Goal: Information Seeking & Learning: Find specific fact

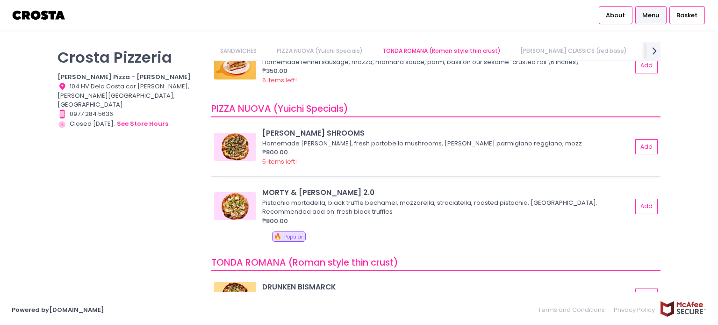
scroll to position [140, 0]
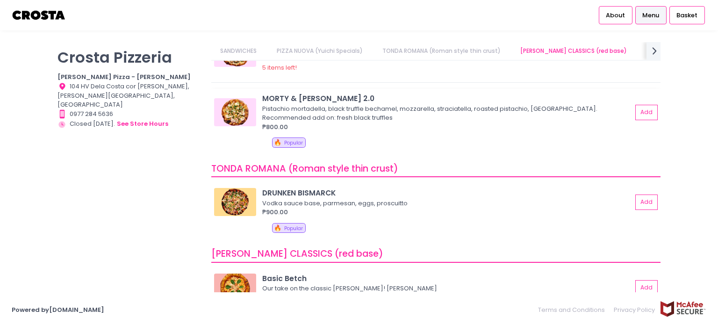
click at [239, 113] on img at bounding box center [235, 112] width 42 height 28
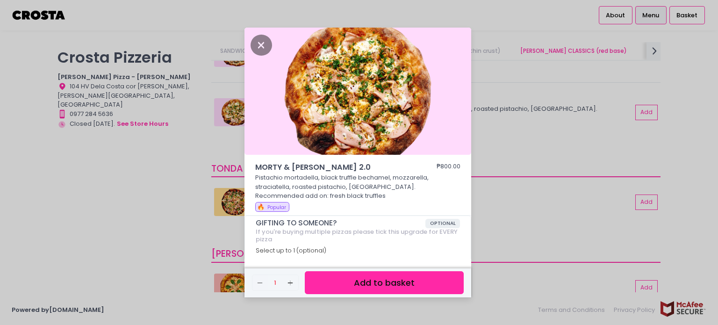
click at [181, 166] on div "MORTY & [PERSON_NAME] 2.0 ₱800.00 Pistachio mortadella, black truffle bechamel,…" at bounding box center [359, 162] width 718 height 325
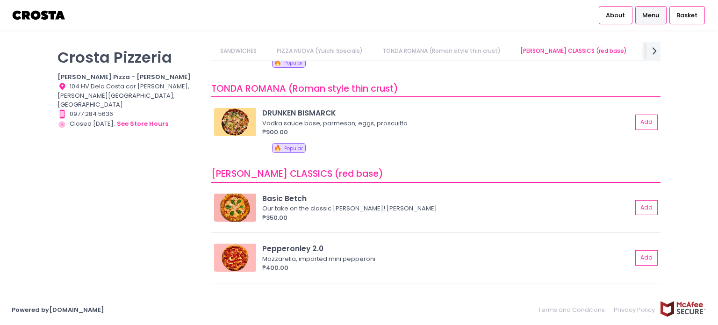
scroll to position [281, 0]
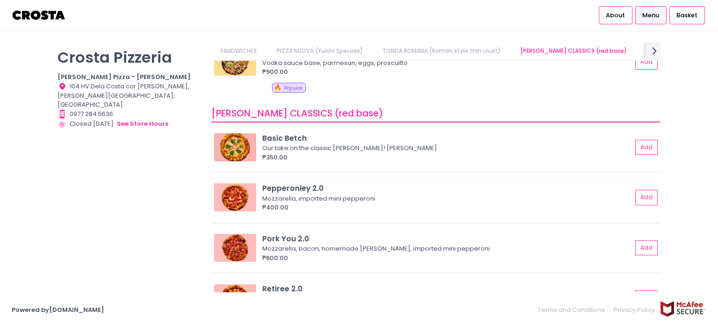
click at [236, 191] on img at bounding box center [235, 197] width 42 height 28
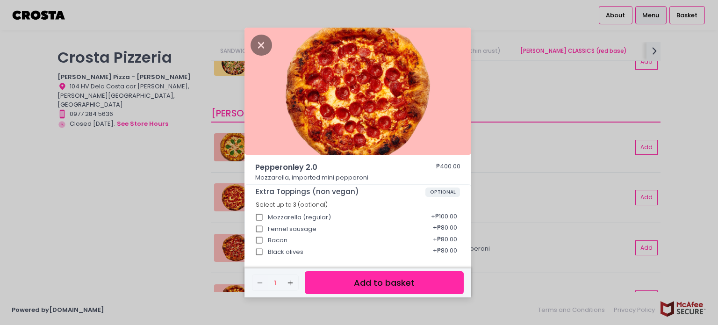
click at [169, 194] on div "Pepperonley 2.0 ₱400.00 Mozzarella, imported mini pepperoni Extra Toppings (non…" at bounding box center [359, 162] width 718 height 325
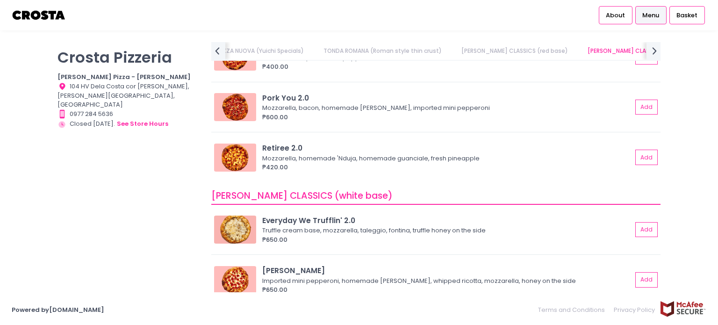
scroll to position [468, 0]
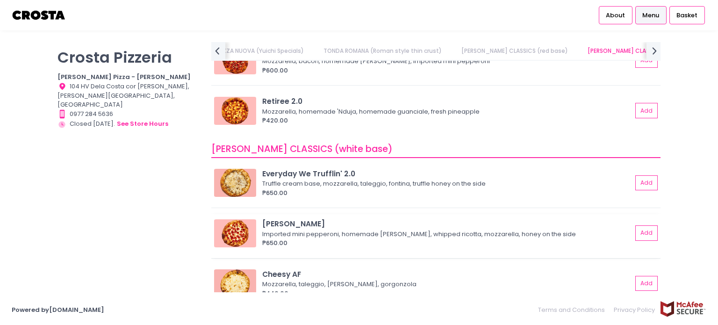
click at [239, 230] on img at bounding box center [235, 233] width 42 height 28
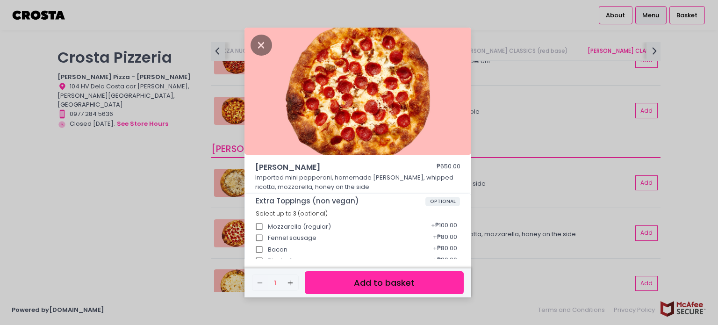
drag, startPoint x: 158, startPoint y: 203, endPoint x: 191, endPoint y: 201, distance: 33.2
click at [158, 202] on div "[PERSON_NAME] ₱650.00 Imported mini pepperoni, homemade [PERSON_NAME], whipped …" at bounding box center [359, 162] width 718 height 325
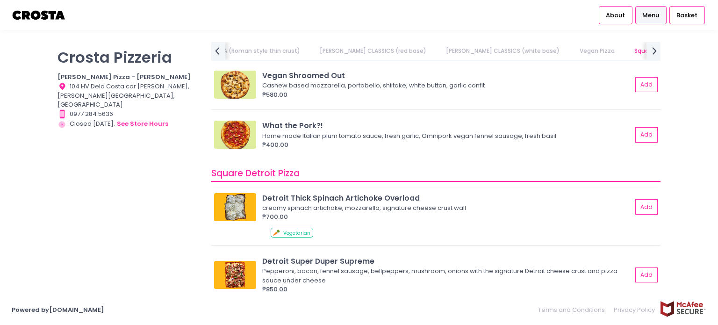
scroll to position [1029, 0]
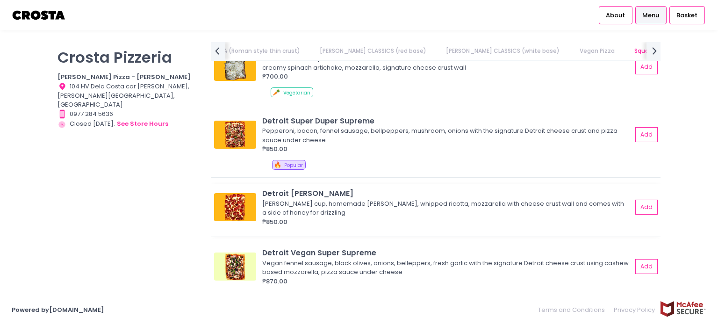
click at [239, 207] on img at bounding box center [235, 207] width 42 height 28
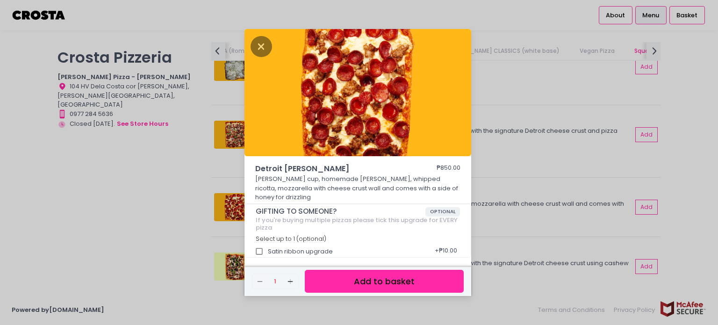
click at [197, 201] on div "Detroit [PERSON_NAME] ₱850.00 [PERSON_NAME] cup, homemade [PERSON_NAME], whippe…" at bounding box center [359, 162] width 718 height 325
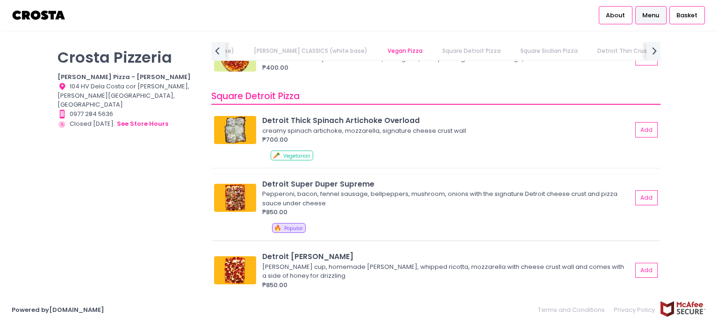
scroll to position [982, 0]
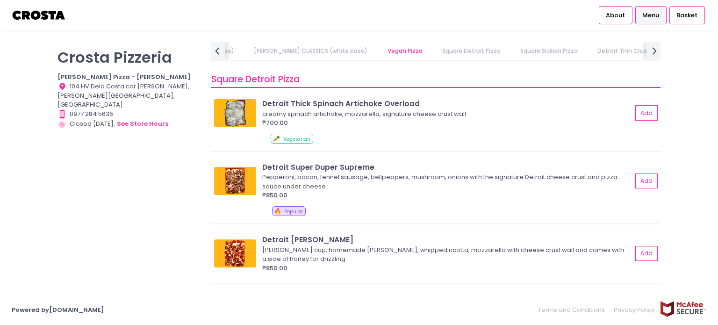
click at [234, 247] on img at bounding box center [235, 253] width 42 height 28
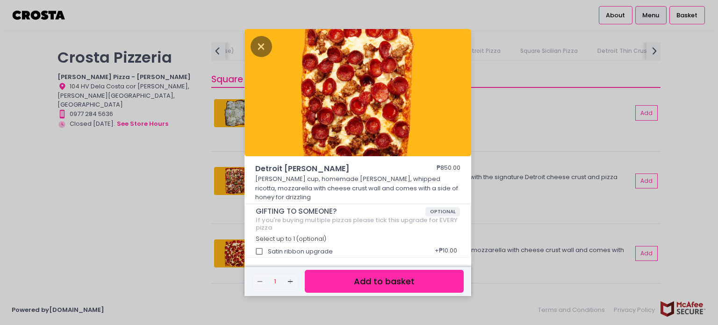
click at [328, 174] on span "Detroit [PERSON_NAME]" at bounding box center [332, 168] width 154 height 11
copy span "[PERSON_NAME]"
